Goal: Task Accomplishment & Management: Manage account settings

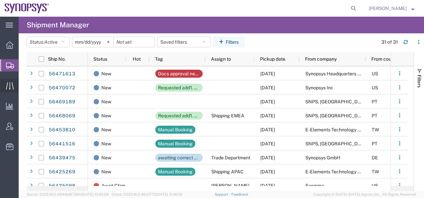
click at [9, 87] on icon at bounding box center [10, 85] width 8 height 7
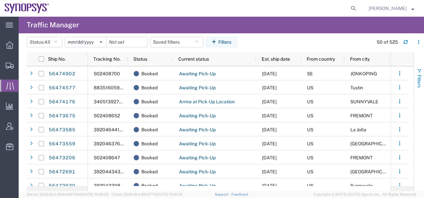
click at [419, 71] on span "button" at bounding box center [419, 70] width 5 height 5
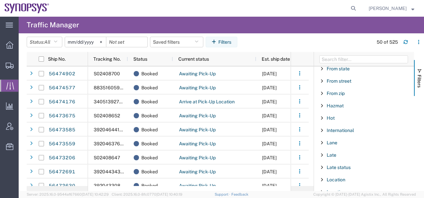
scroll to position [233, 0]
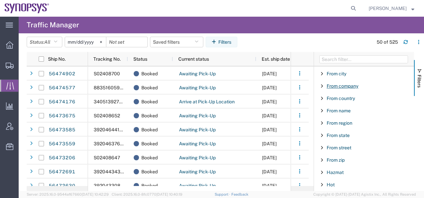
click at [335, 86] on span "From company" at bounding box center [343, 85] width 32 height 5
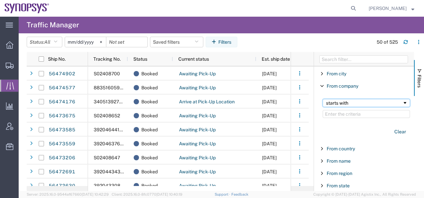
click at [339, 103] on div "starts with" at bounding box center [364, 102] width 76 height 5
click at [331, 114] on input "Filter Value" at bounding box center [366, 114] width 87 height 8
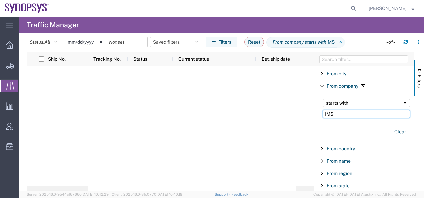
type input "IMS"
click at [402, 102] on span "Filtering operator" at bounding box center [404, 102] width 5 height 5
drag, startPoint x: 8, startPoint y: 61, endPoint x: 46, endPoint y: 4, distance: 69.2
click at [8, 61] on div at bounding box center [9, 65] width 19 height 13
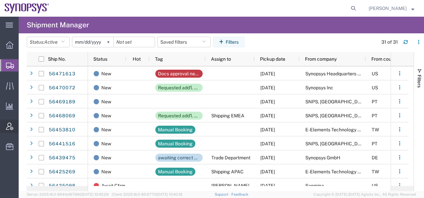
click at [23, 127] on span "Account Admin" at bounding box center [20, 126] width 5 height 13
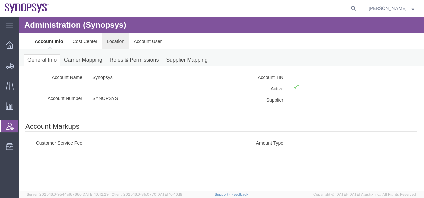
click at [122, 41] on link "Location" at bounding box center [115, 41] width 27 height 16
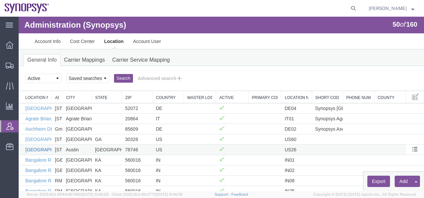
click at [43, 149] on link "[GEOGRAPHIC_DATA] US26" at bounding box center [56, 149] width 62 height 5
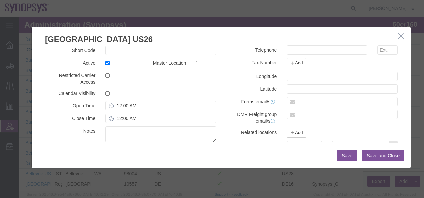
scroll to position [132, 0]
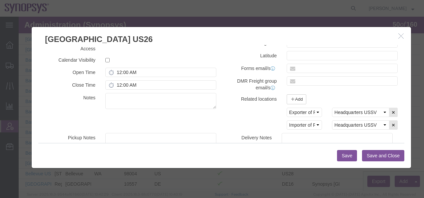
click at [371, 159] on button "Save and Close" at bounding box center [383, 155] width 42 height 11
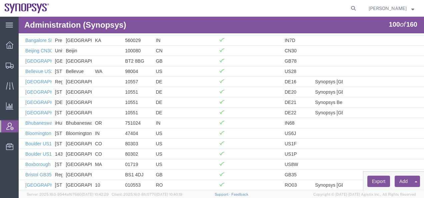
scroll to position [0, 0]
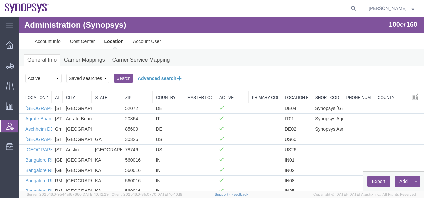
click at [147, 79] on button "Advanced search" at bounding box center [160, 78] width 54 height 11
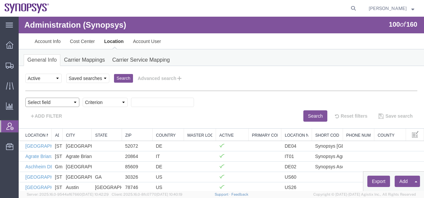
click at [75, 102] on select "Select field Address [GEOGRAPHIC_DATA] Location Name Location Num Master Locati…" at bounding box center [52, 102] width 54 height 9
select select "locationNum"
click at [25, 98] on select "Select field Address [GEOGRAPHIC_DATA] Location Name Location Num Master Locati…" at bounding box center [52, 102] width 54 height 9
click at [123, 104] on select "Criterion contains does not contain is is blank is not blank starts with" at bounding box center [105, 102] width 45 height 9
select select "contains"
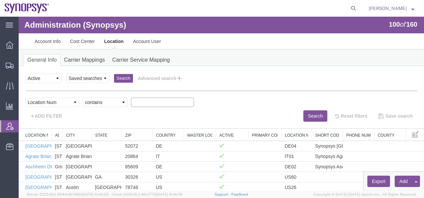
click at [83, 98] on select "Criterion contains does not contain is is blank is not blank starts with" at bounding box center [105, 102] width 45 height 9
type input "USSV"
drag, startPoint x: 309, startPoint y: 118, endPoint x: 254, endPoint y: 112, distance: 55.4
click at [309, 118] on button "Search" at bounding box center [315, 115] width 24 height 11
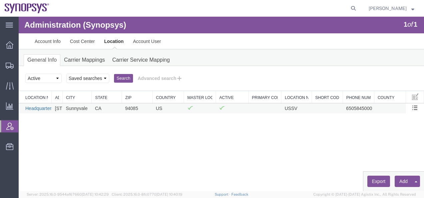
click at [39, 109] on link "Headquarters USSV" at bounding box center [46, 108] width 42 height 5
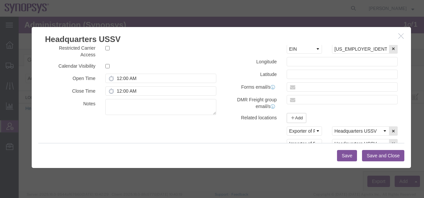
scroll to position [112, 0]
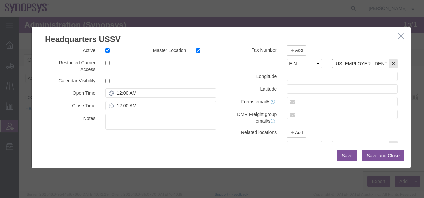
drag, startPoint x: 359, startPoint y: 63, endPoint x: 330, endPoint y: 63, distance: 28.3
click at [332, 63] on input "[US_EMPLOYER_IDENTIFICATION_NUMBER]" at bounding box center [360, 63] width 57 height 9
click at [389, 156] on button "Save and Close" at bounding box center [383, 155] width 42 height 11
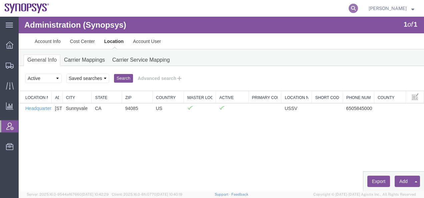
click at [358, 8] on icon at bounding box center [353, 8] width 9 height 9
paste input "56411557"
type input "56411557"
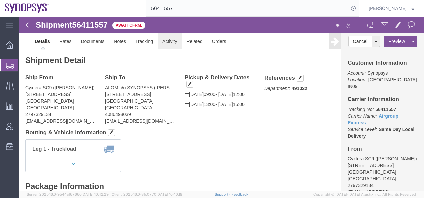
click link "Activity"
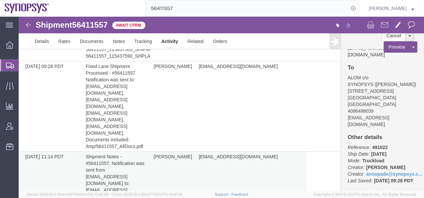
scroll to position [957, 0]
